Goal: Task Accomplishment & Management: Manage account settings

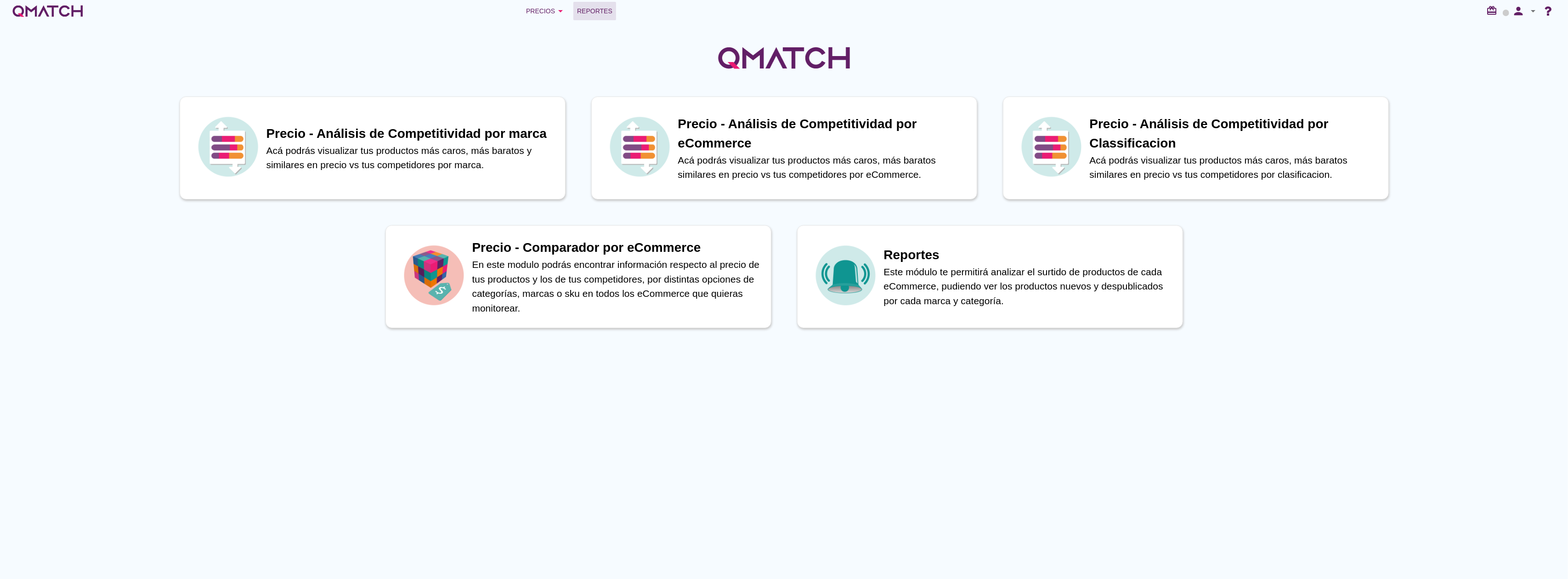
click at [601, 11] on span "Reportes" at bounding box center [594, 11] width 36 height 11
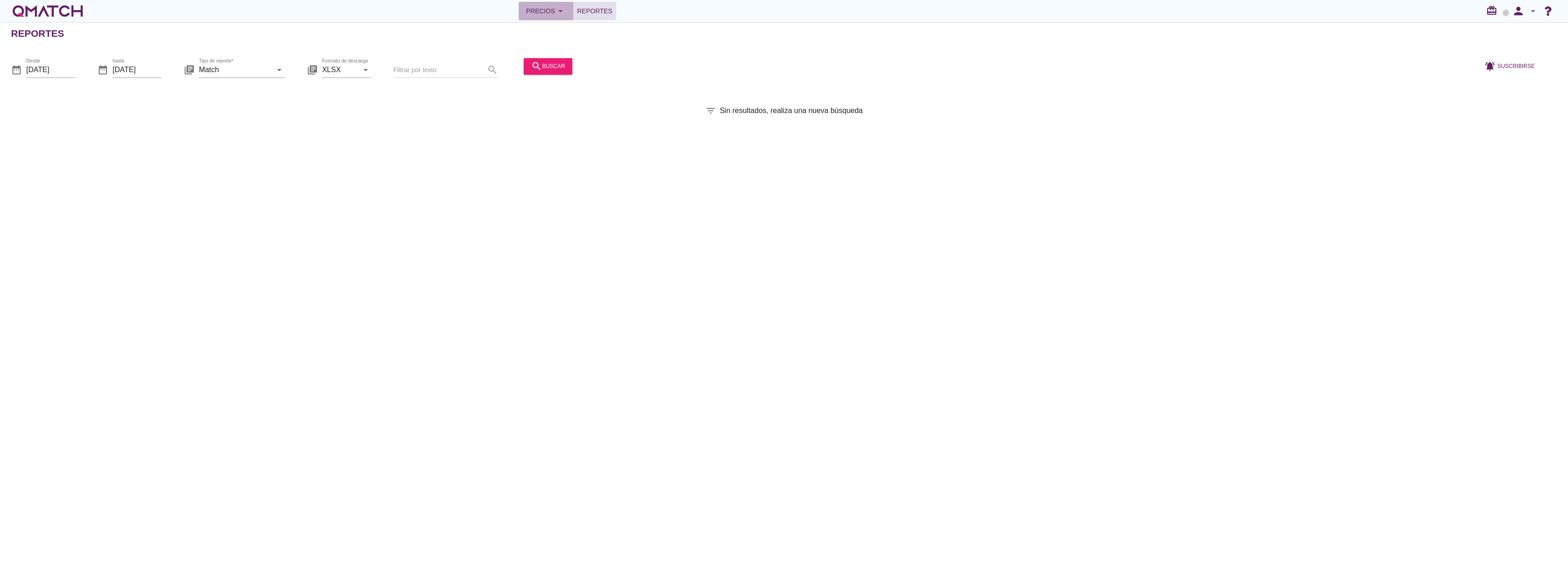
click at [541, 9] on div "Precios arrow_drop_down" at bounding box center [546, 11] width 40 height 11
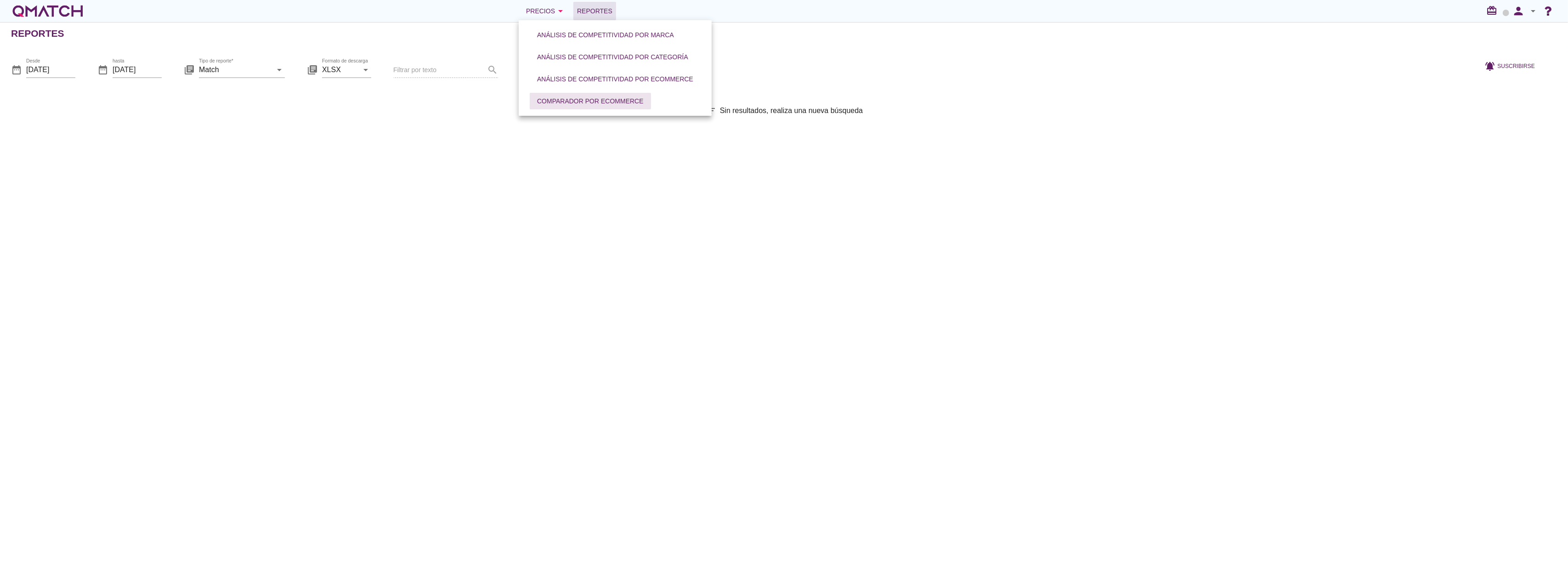
click at [574, 97] on div "Comparador por eCommerce" at bounding box center [590, 101] width 107 height 9
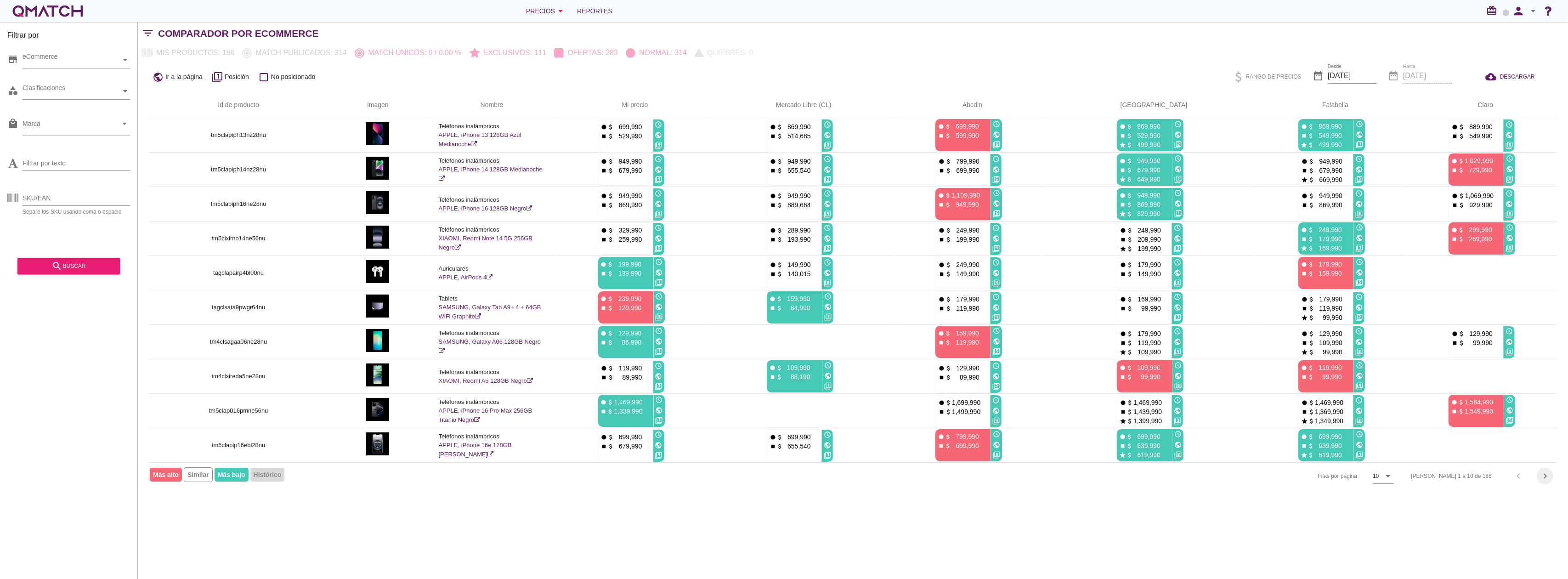
click at [1545, 474] on icon "chevron_right" at bounding box center [1545, 476] width 11 height 11
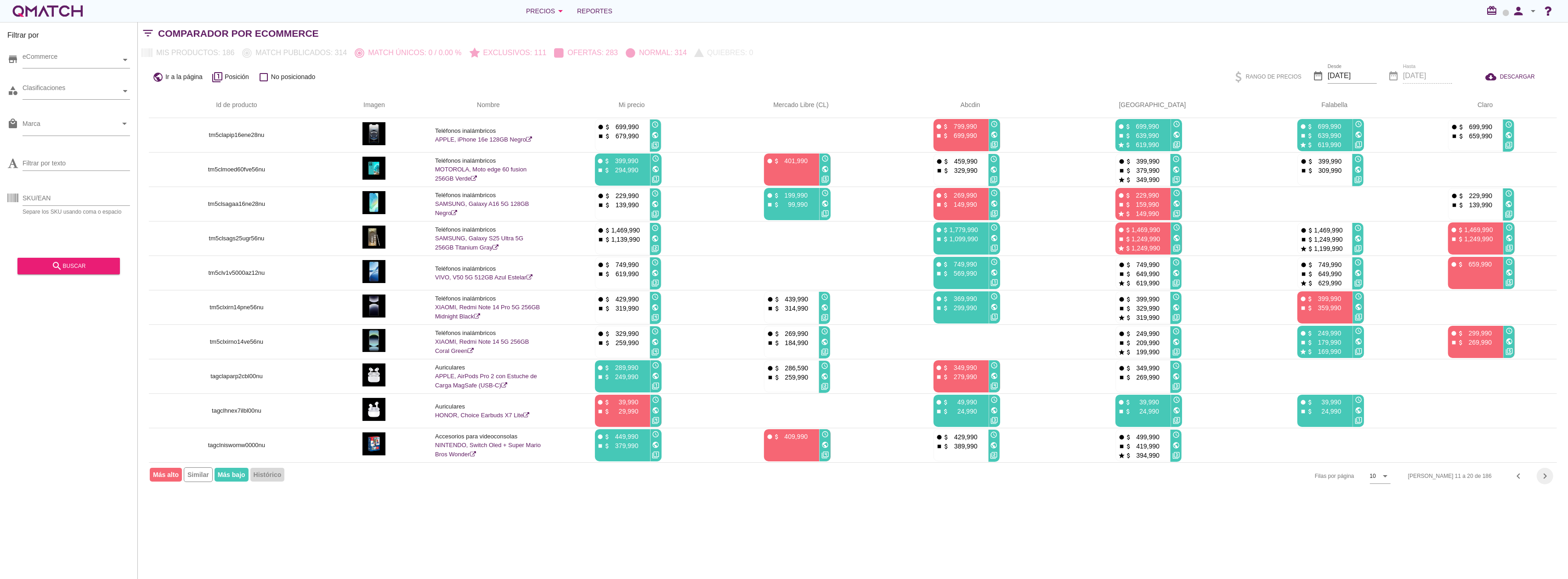
click at [1545, 479] on icon "chevron_right" at bounding box center [1545, 476] width 11 height 11
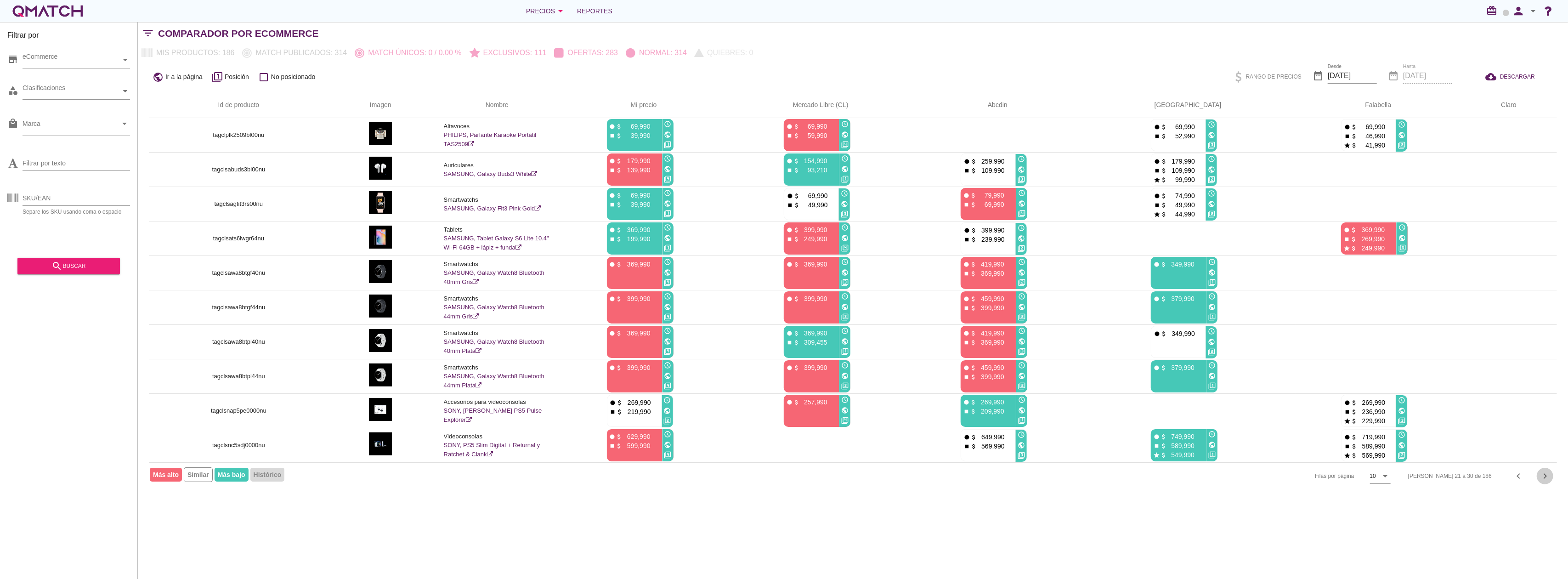
click at [1545, 479] on icon "chevron_right" at bounding box center [1545, 476] width 11 height 11
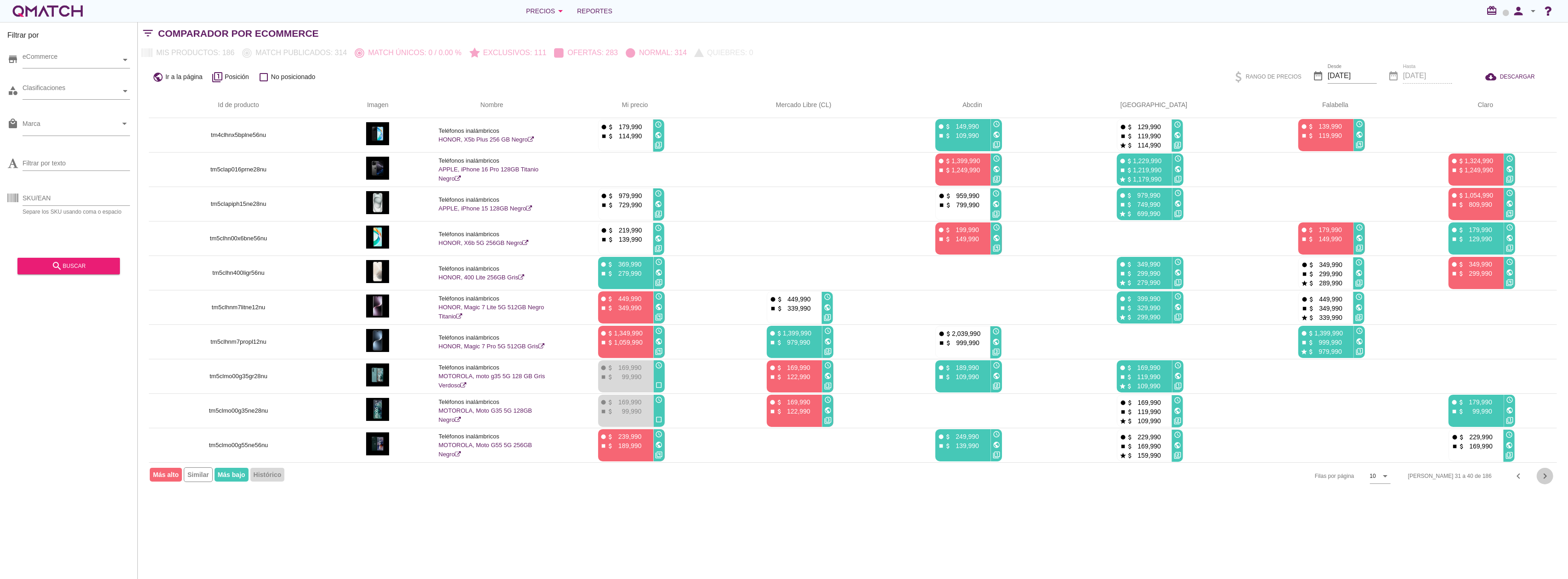
click at [1545, 479] on icon "chevron_right" at bounding box center [1545, 476] width 11 height 11
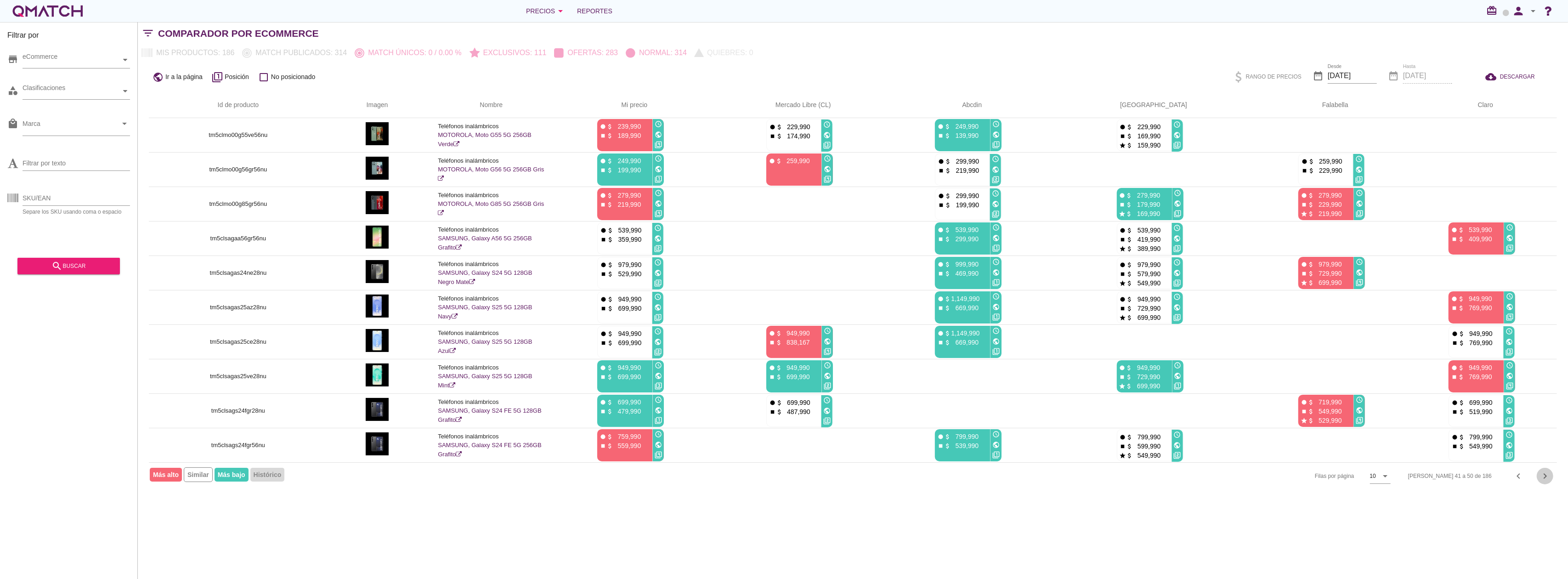
click at [1545, 479] on icon "chevron_right" at bounding box center [1545, 476] width 11 height 11
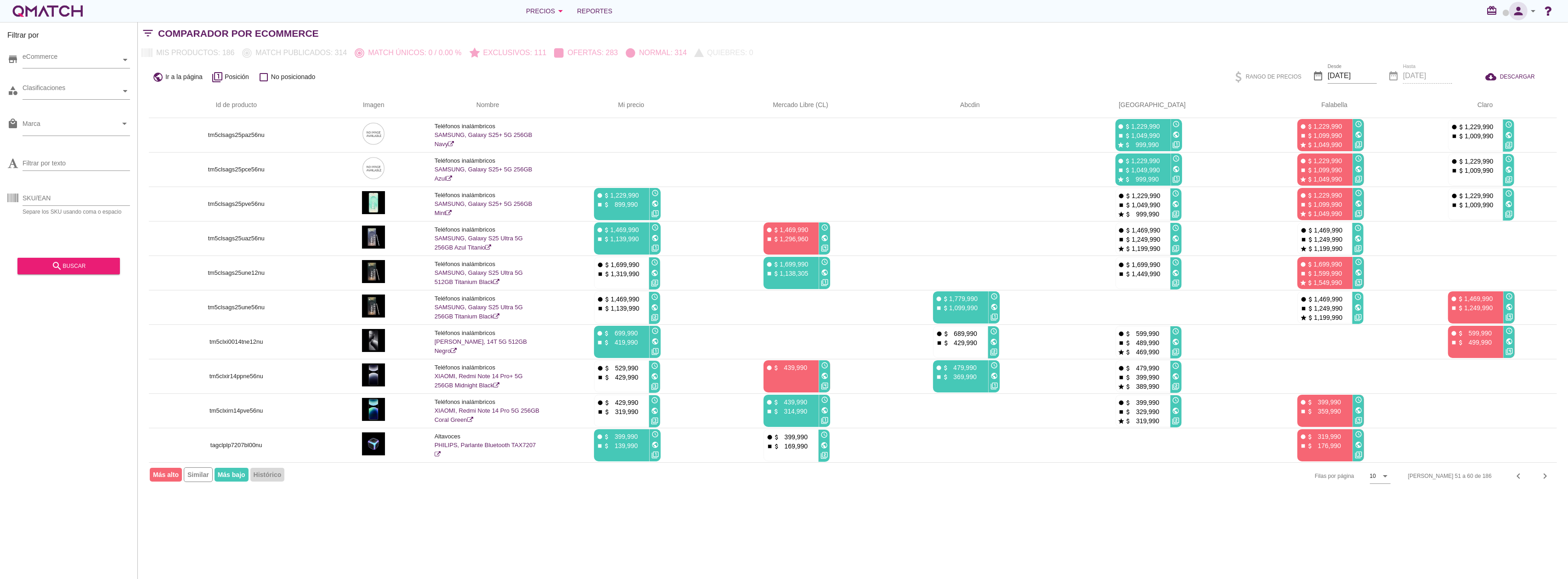
click at [1525, 6] on icon "person" at bounding box center [1518, 11] width 18 height 13
click at [1489, 54] on span "Preferencias de aplicación" at bounding box center [1508, 56] width 75 height 7
radio input "true"
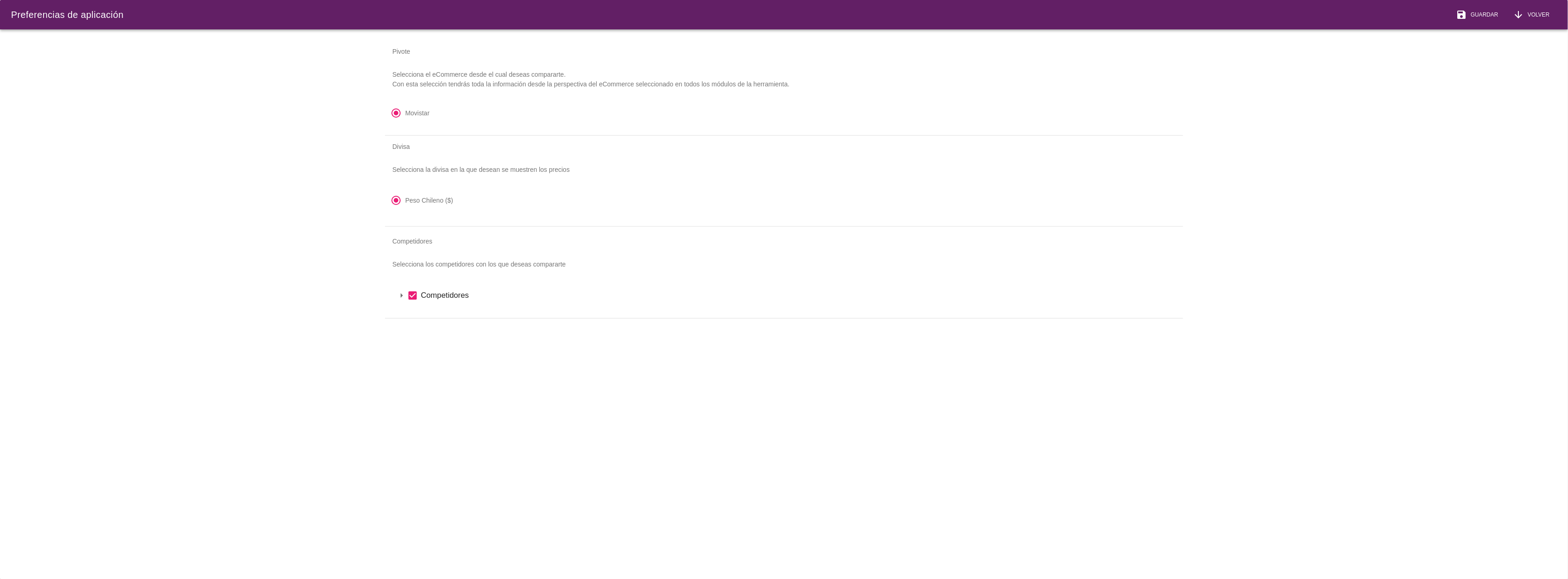
click at [401, 295] on icon "arrow_drop_down" at bounding box center [401, 295] width 11 height 11
click at [414, 316] on icon "arrow_drop_down" at bounding box center [413, 311] width 11 height 11
click at [1473, 17] on span "Guardar" at bounding box center [1482, 15] width 32 height 8
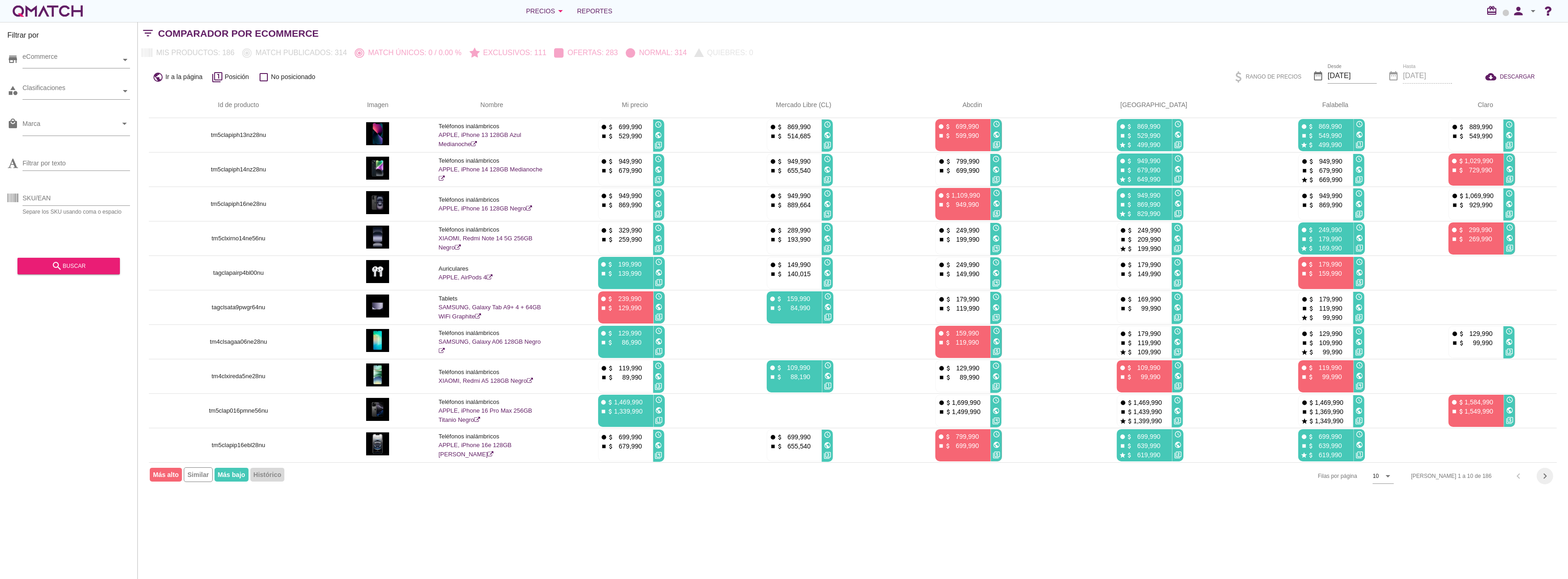
drag, startPoint x: 1548, startPoint y: 476, endPoint x: 1548, endPoint y: 482, distance: 6.0
click at [1548, 479] on icon "chevron_right" at bounding box center [1545, 476] width 11 height 11
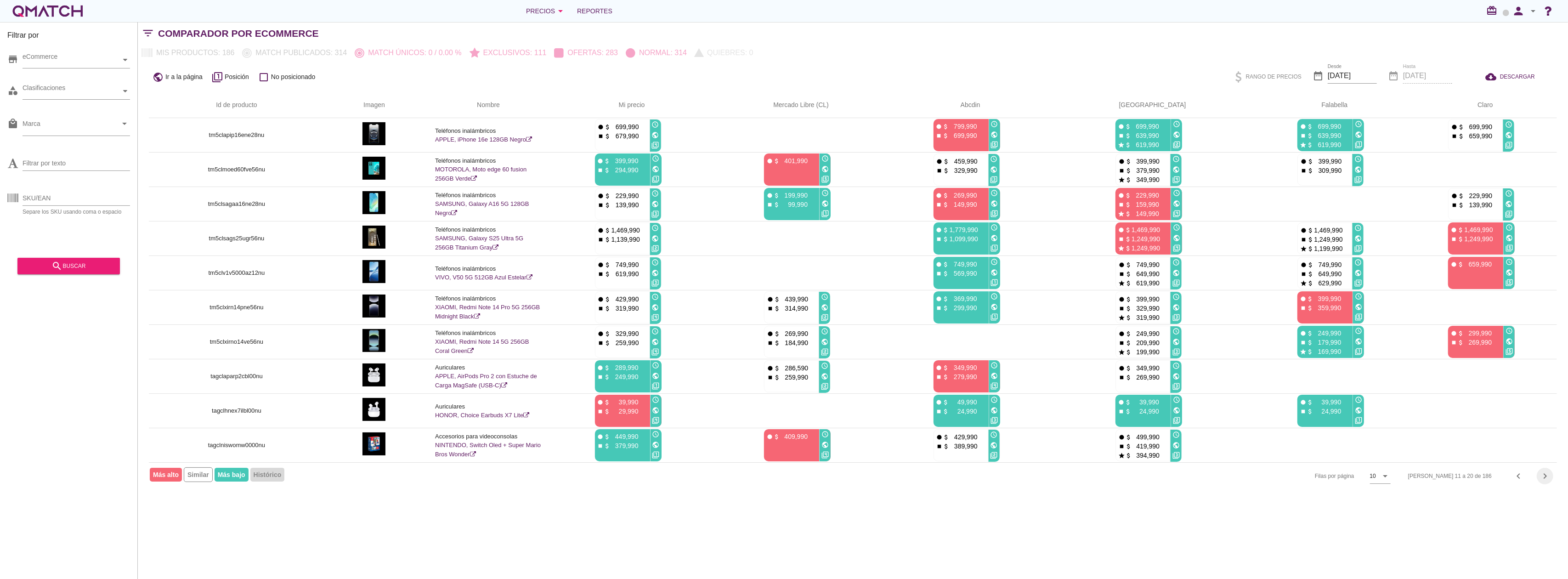
click at [1548, 478] on icon "chevron_right" at bounding box center [1545, 476] width 11 height 11
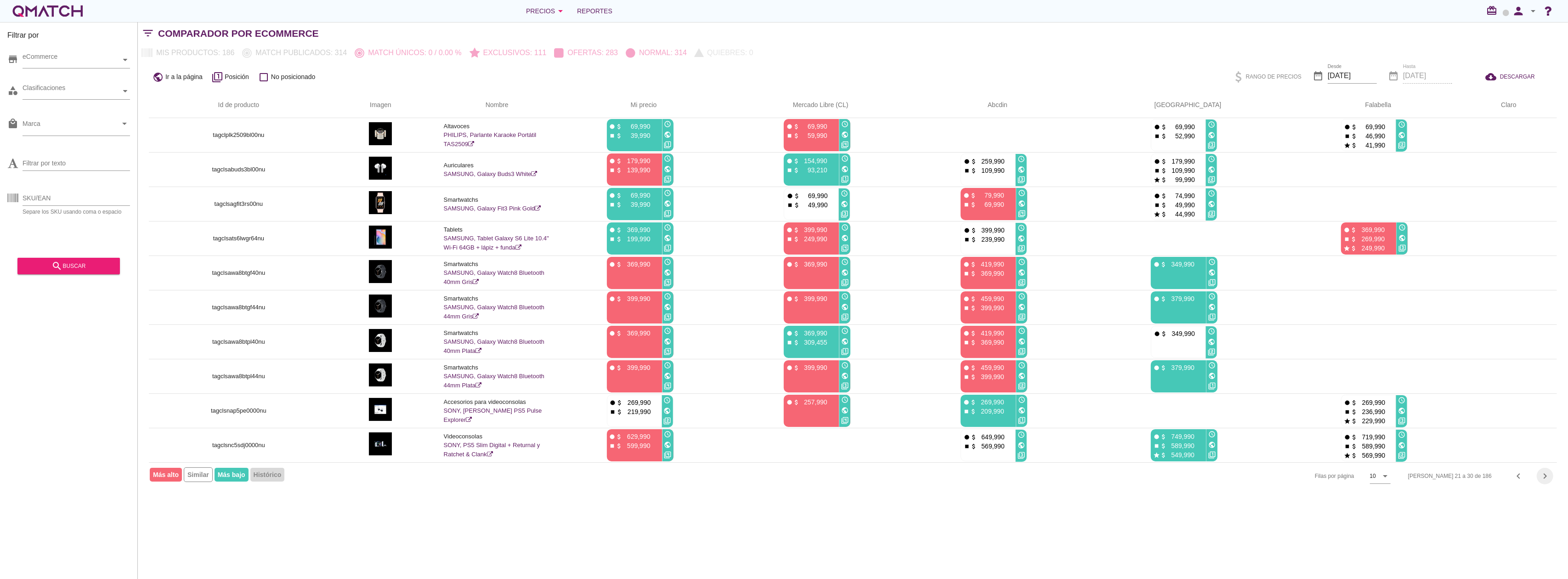
click at [1546, 480] on icon "chevron_right" at bounding box center [1545, 476] width 11 height 11
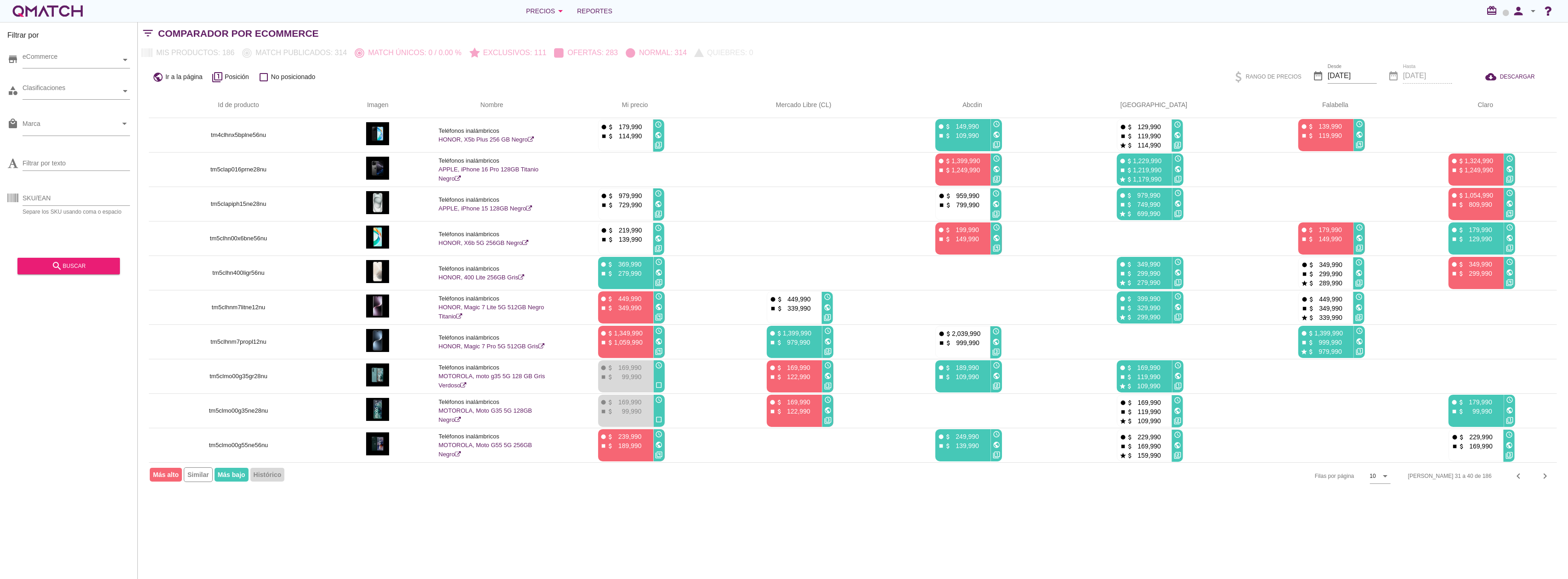
drag, startPoint x: 1546, startPoint y: 480, endPoint x: 1540, endPoint y: 505, distance: 25.7
click at [1540, 505] on div "Filtrar por store eCommerce category Clasificaciones local_mall Marca arrow_dro…" at bounding box center [853, 301] width 1430 height 557
click at [1543, 482] on icon "chevron_right" at bounding box center [1545, 476] width 11 height 11
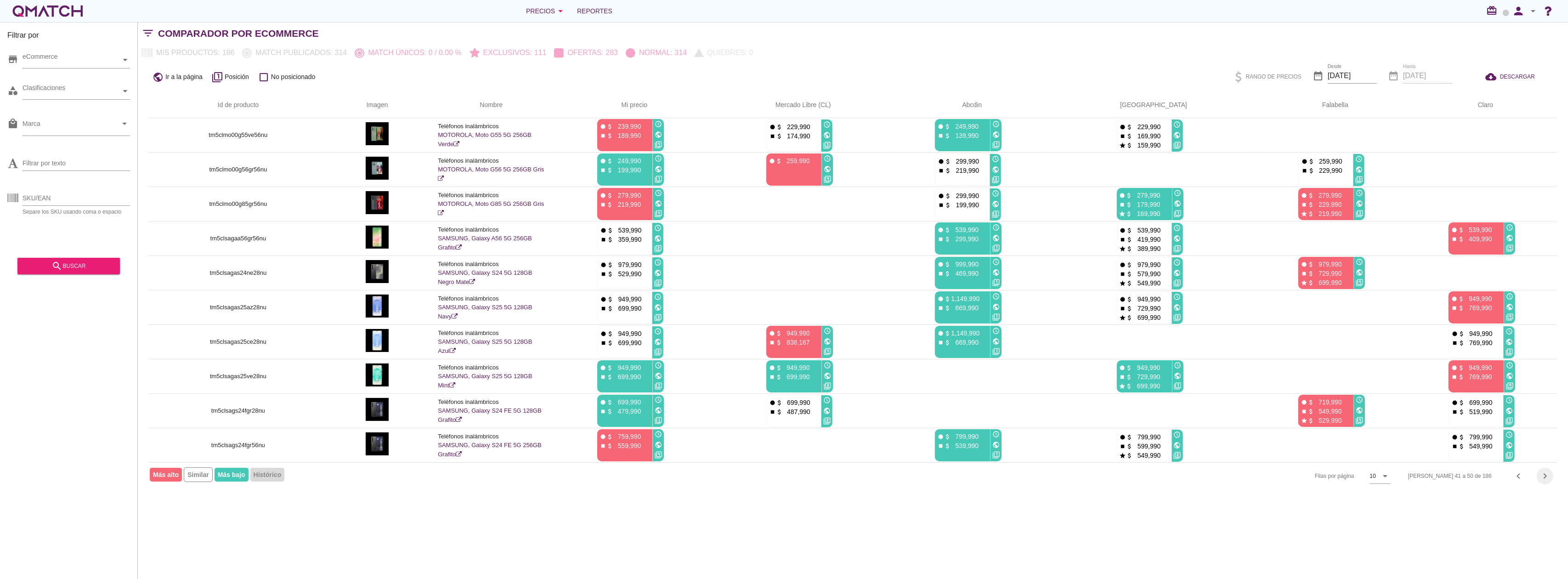
click at [1542, 484] on button "chevron_right" at bounding box center [1545, 476] width 17 height 17
